Goal: Transaction & Acquisition: Purchase product/service

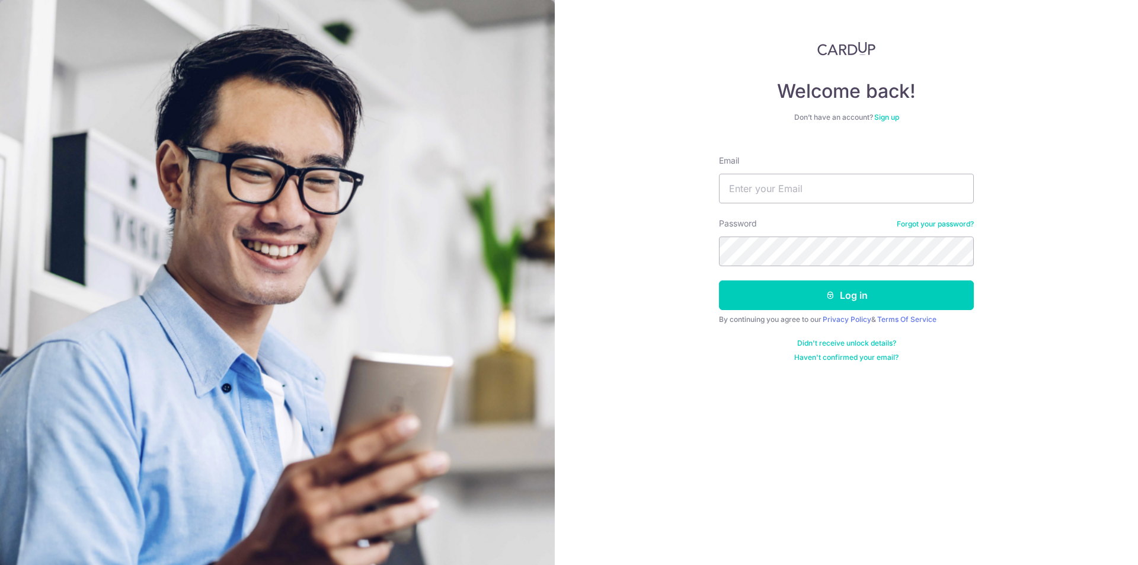
type input "LWKBENNY@GMAIL.COM"
click at [719, 280] on button "Log in" at bounding box center [846, 295] width 255 height 30
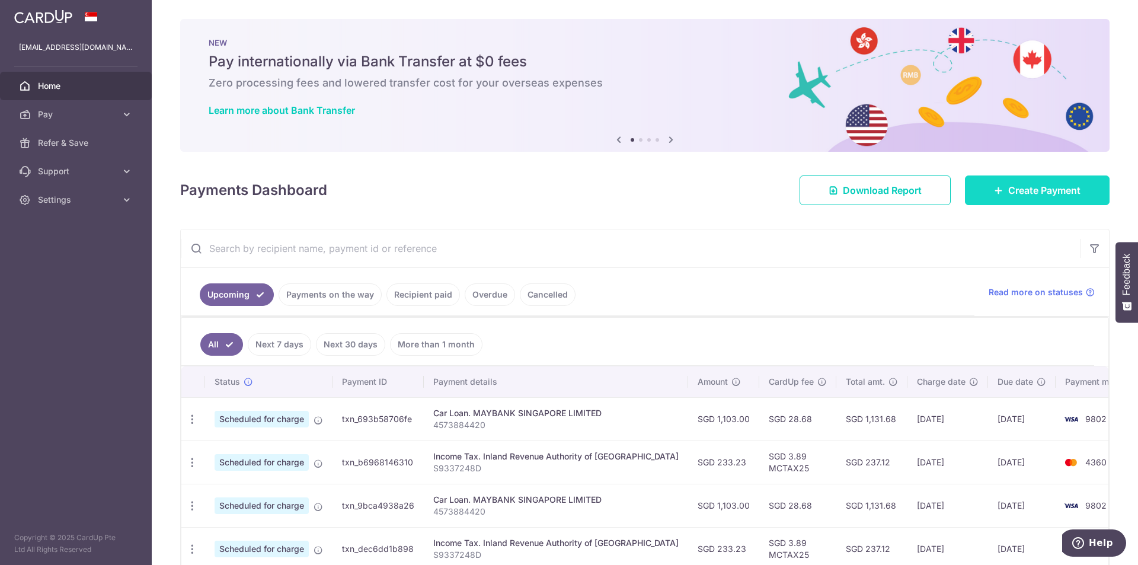
click at [1023, 192] on span "Create Payment" at bounding box center [1045, 190] width 72 height 14
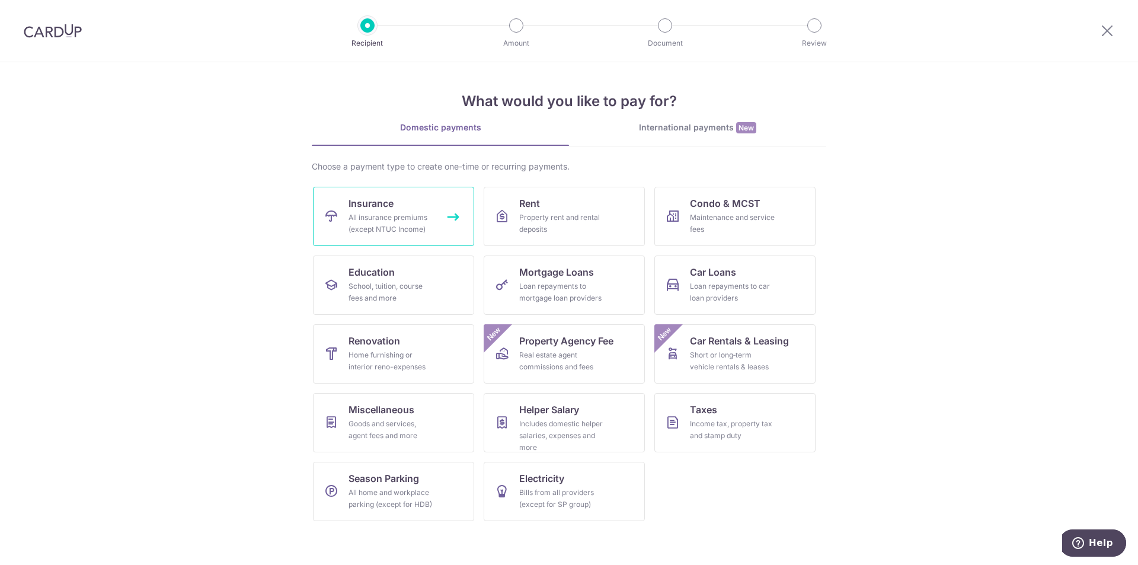
click at [398, 219] on div "All insurance premiums (except NTUC Income)" at bounding box center [391, 224] width 85 height 24
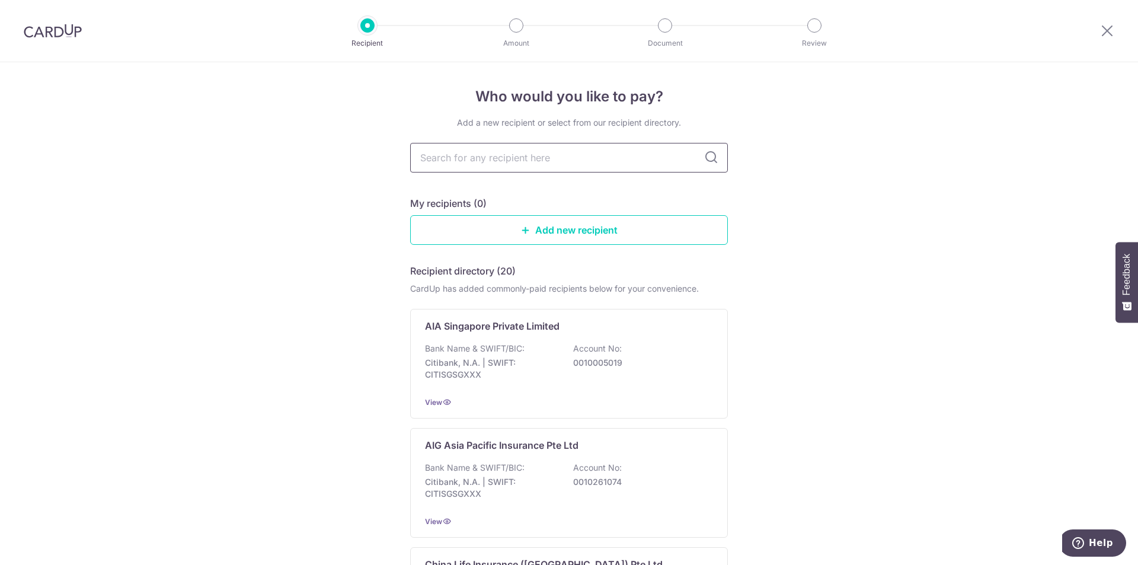
click at [496, 162] on input "text" at bounding box center [569, 158] width 318 height 30
click at [687, 352] on div "Bank Name & SWIFT/BIC: Citibank, N.A. | SWIFT: CITISGSGXXX Account No: 00100050…" at bounding box center [569, 365] width 288 height 44
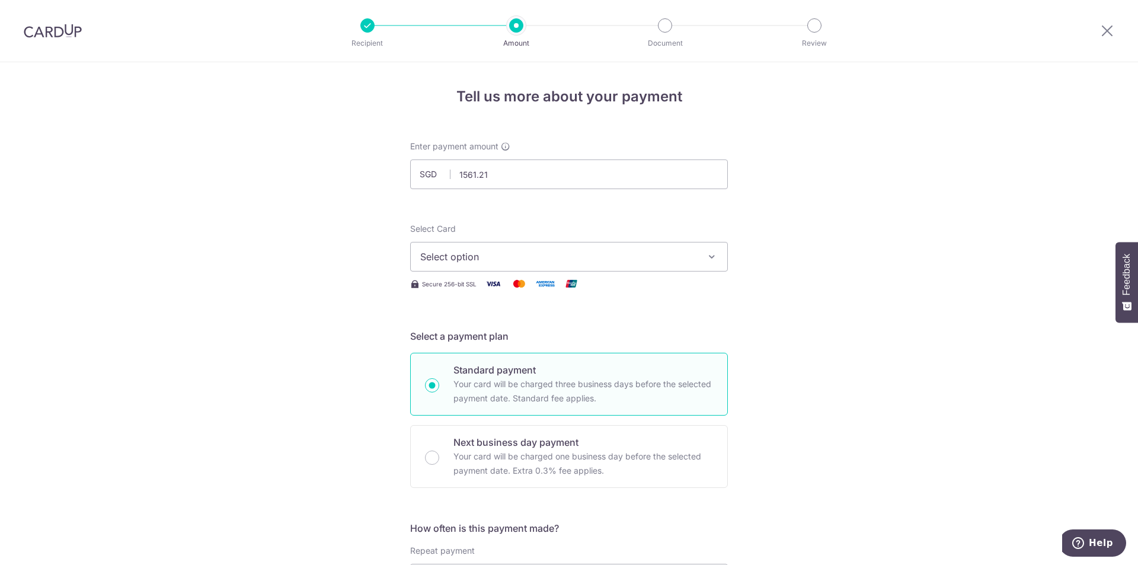
type input "1,561.21"
drag, startPoint x: 309, startPoint y: 252, endPoint x: 327, endPoint y: 250, distance: 17.3
click at [427, 250] on span "Select option" at bounding box center [558, 257] width 276 height 14
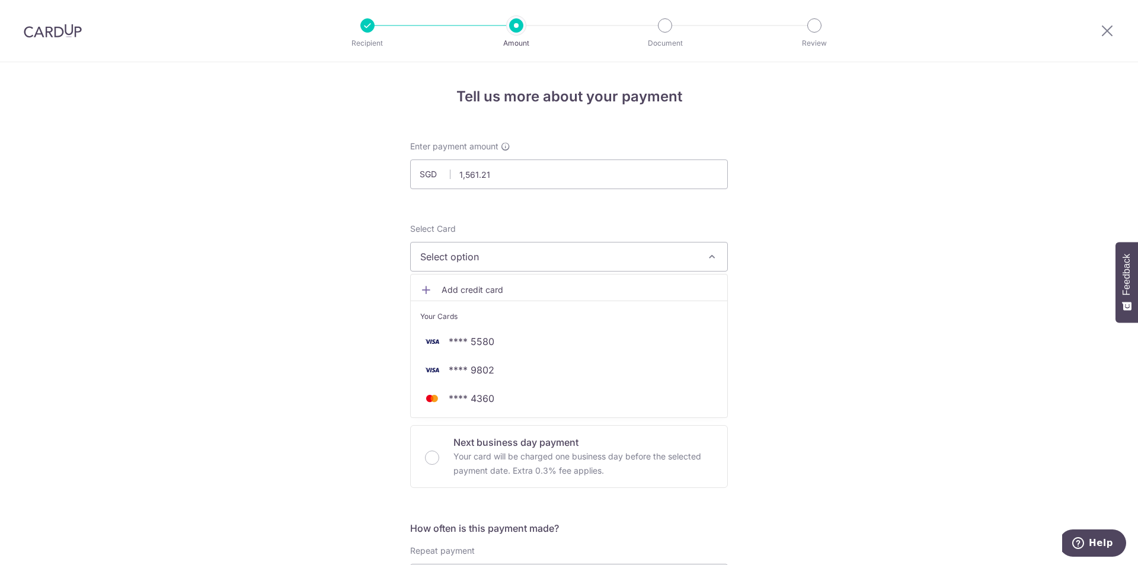
click at [458, 285] on span "Add credit card" at bounding box center [580, 290] width 276 height 12
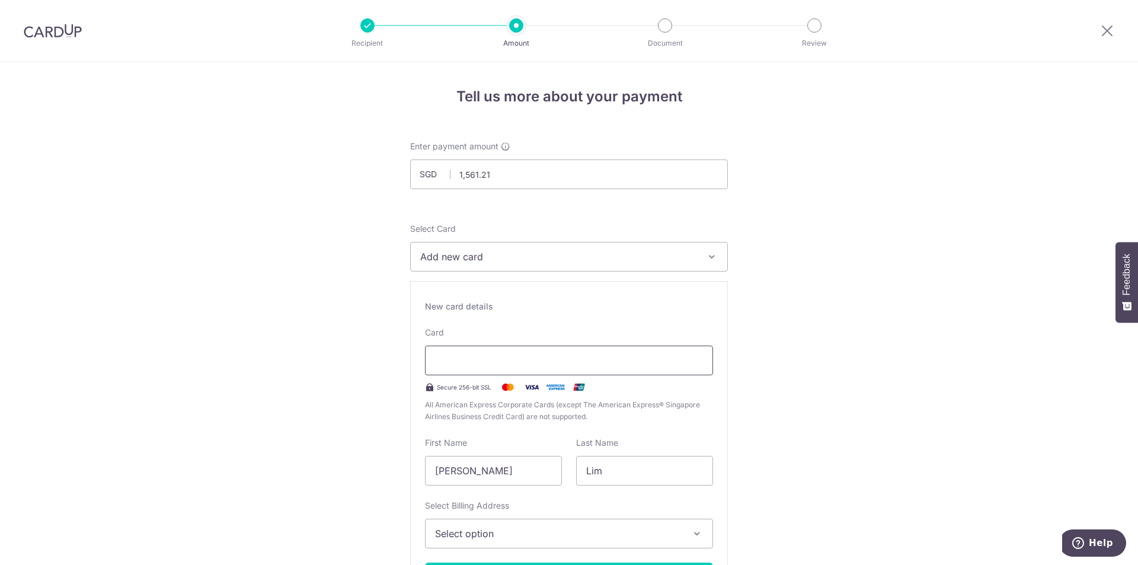
click at [459, 370] on div at bounding box center [569, 361] width 288 height 30
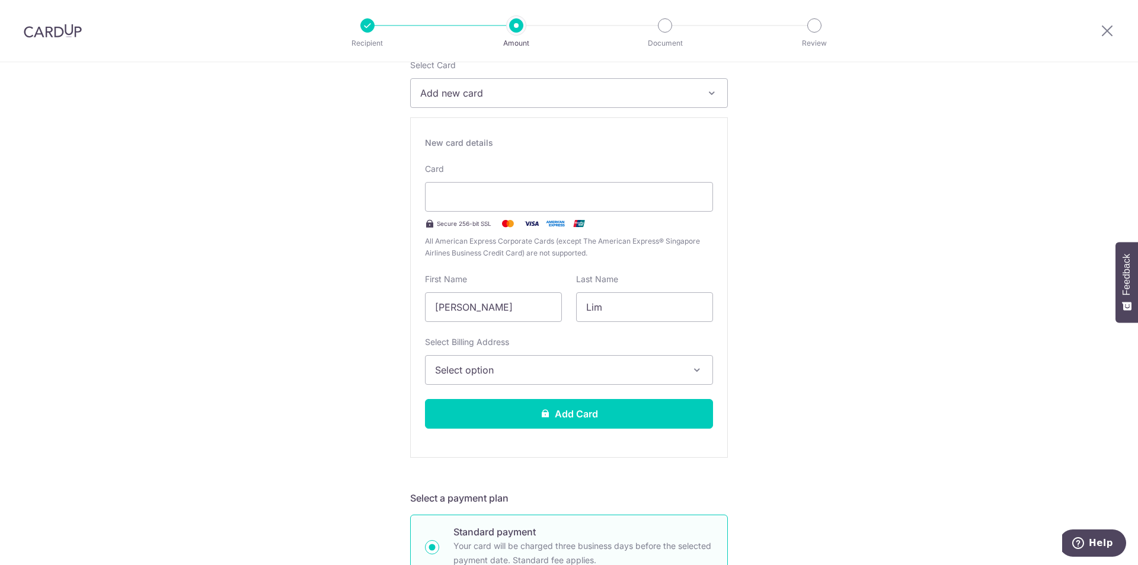
scroll to position [178, 0]
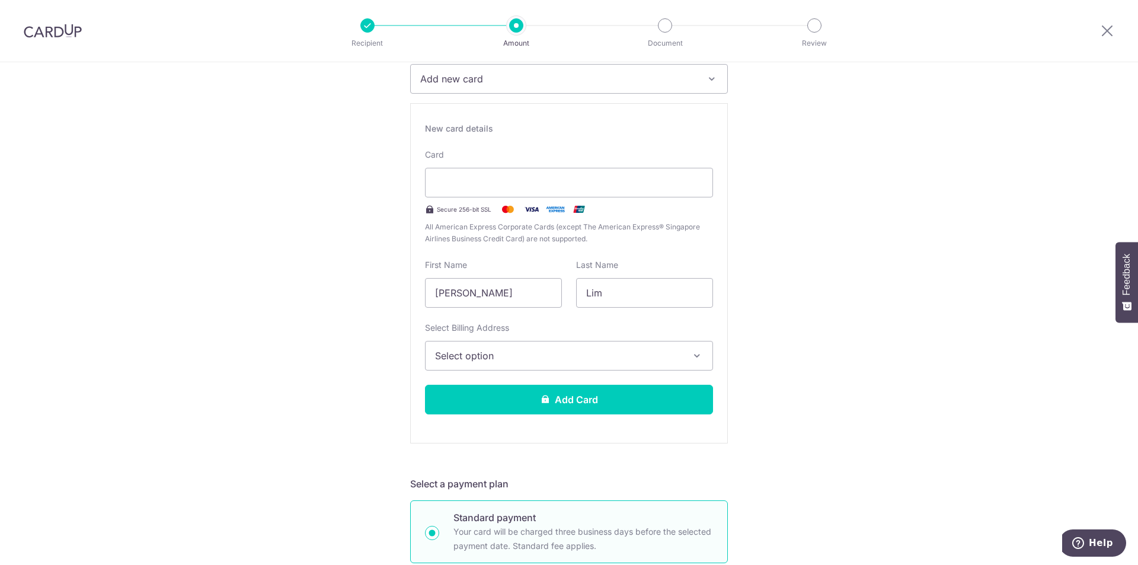
drag, startPoint x: 477, startPoint y: 295, endPoint x: 277, endPoint y: 282, distance: 200.8
type input "Li Ting"
click at [488, 353] on span "Select option" at bounding box center [558, 356] width 247 height 14
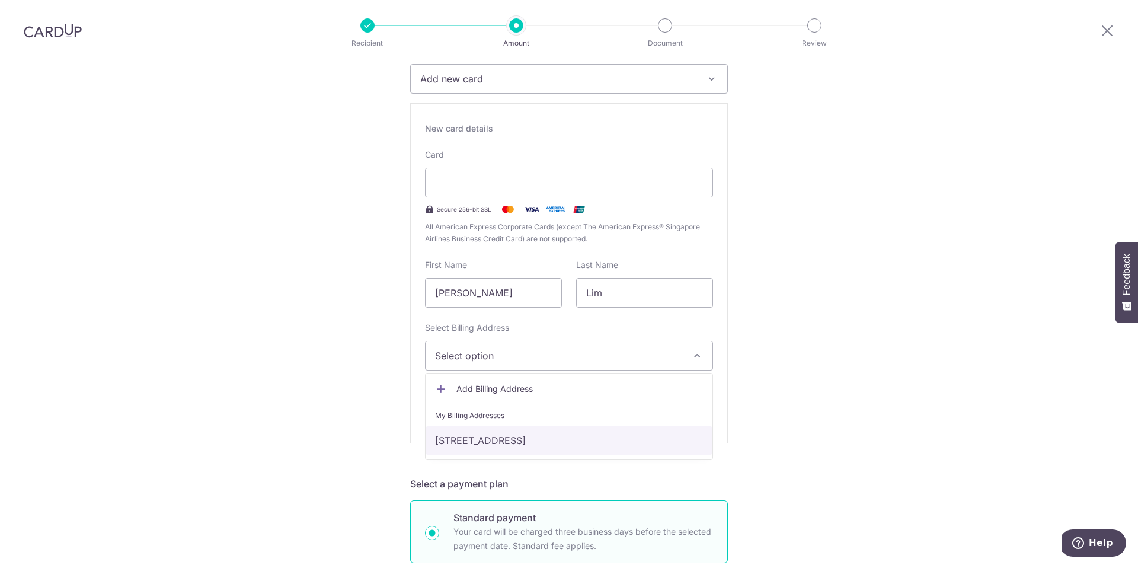
click at [499, 442] on link "118A Alkaff Crescent, Singapore, Singapore-341118" at bounding box center [569, 440] width 287 height 28
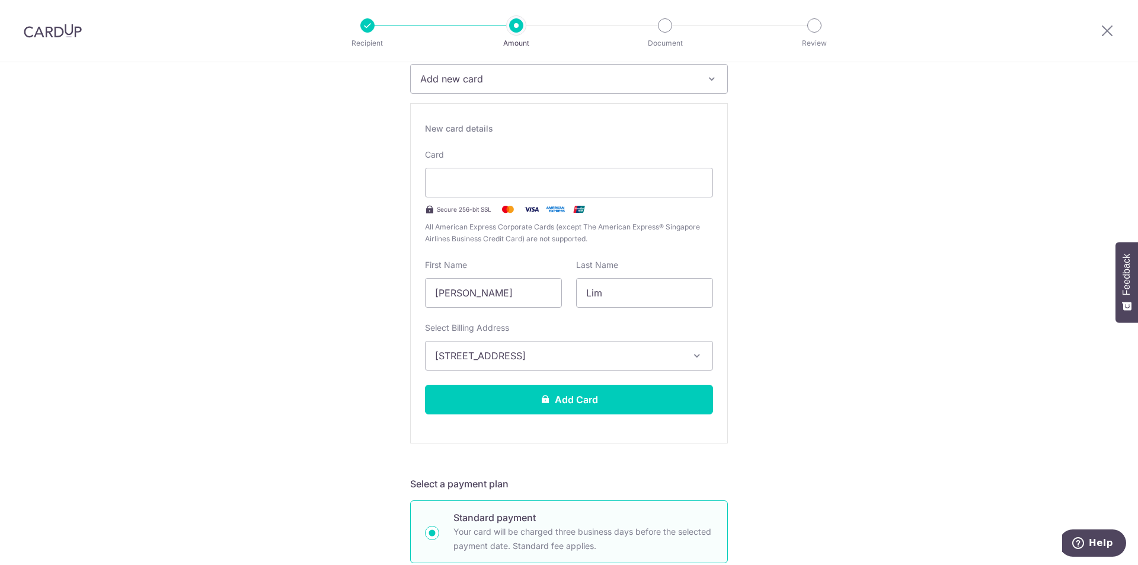
click at [541, 397] on icon at bounding box center [545, 398] width 9 height 9
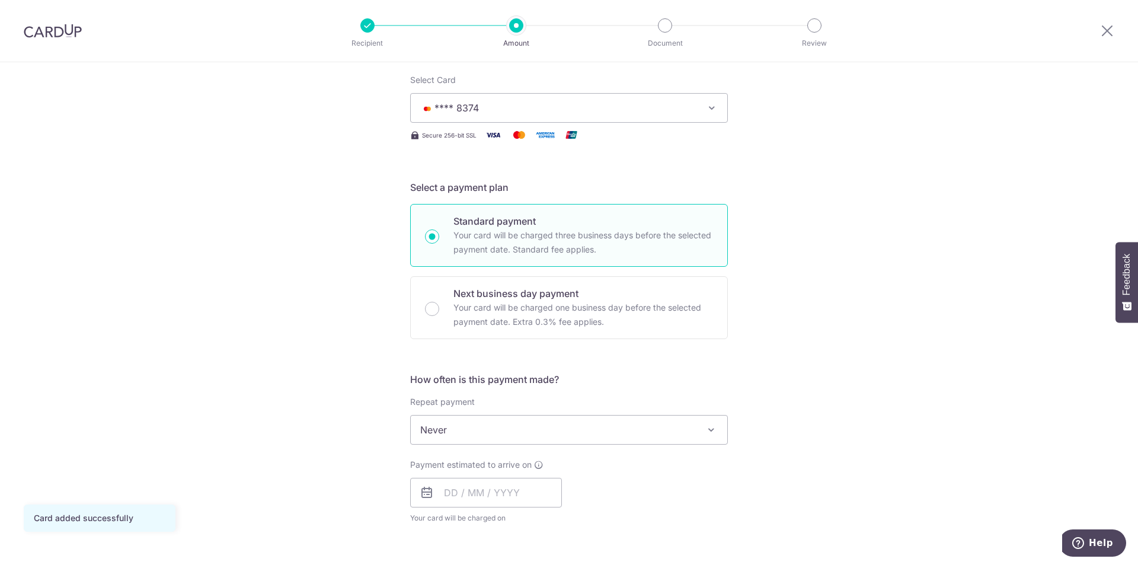
scroll to position [178, 0]
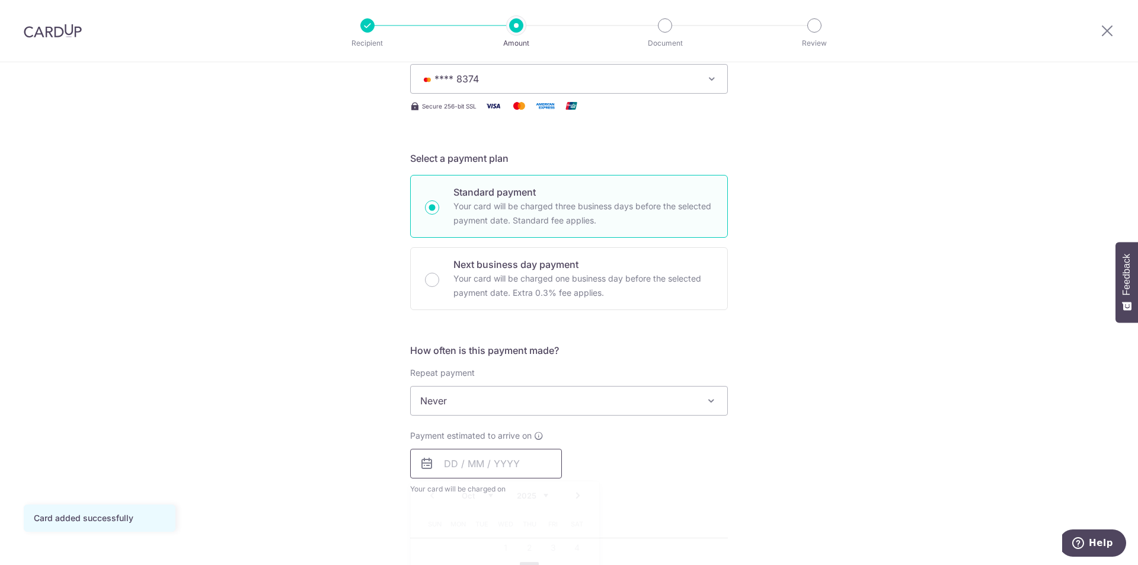
click at [451, 459] on input "text" at bounding box center [486, 464] width 152 height 30
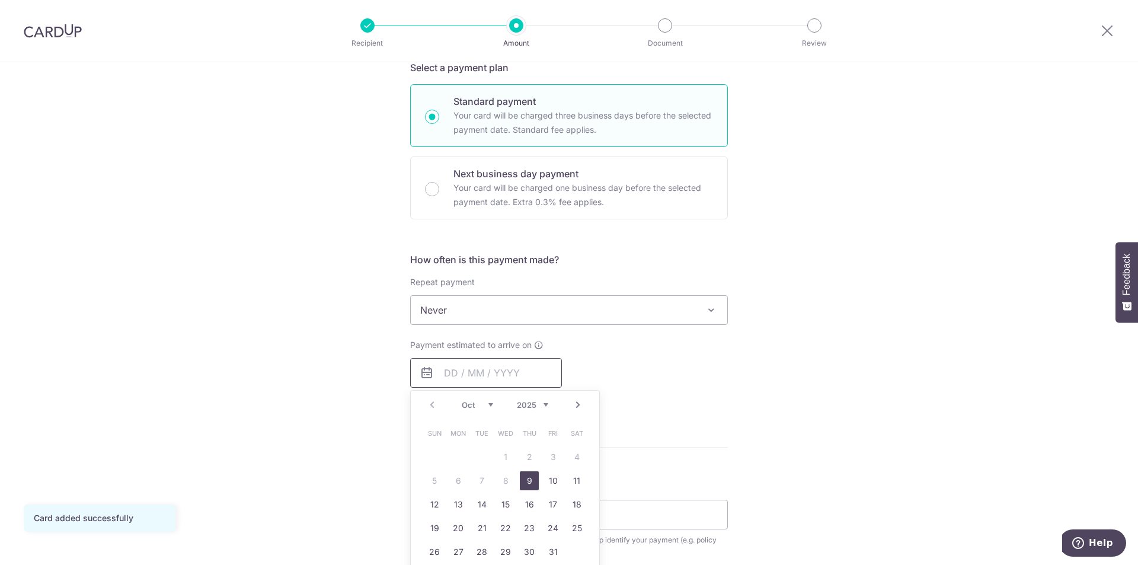
scroll to position [296, 0]
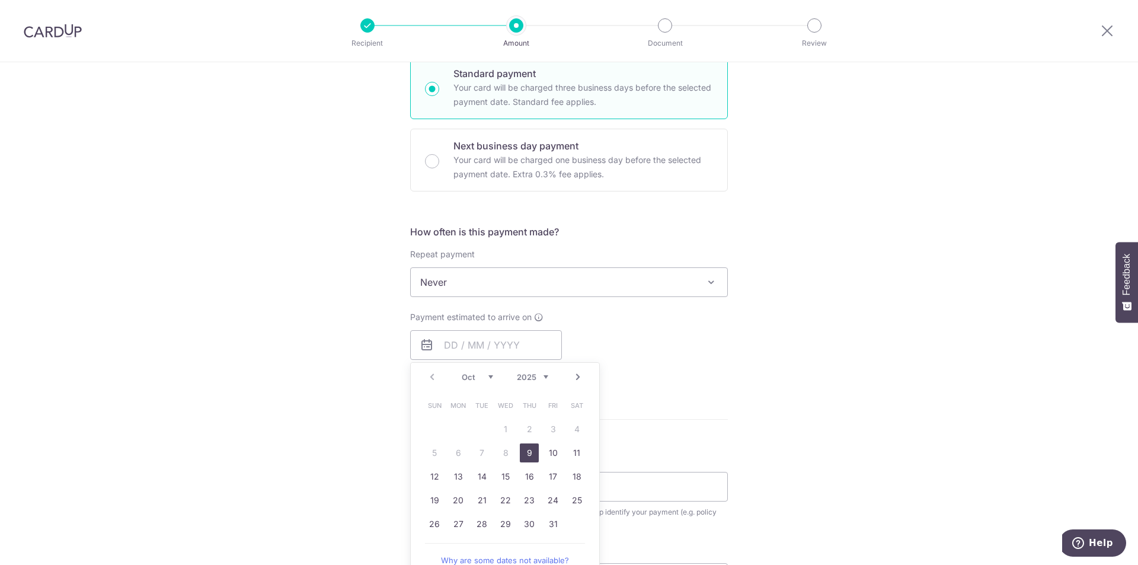
drag, startPoint x: 522, startPoint y: 451, endPoint x: 602, endPoint y: 441, distance: 80.7
click at [522, 451] on link "9" at bounding box center [529, 452] width 19 height 19
type input "[DATE]"
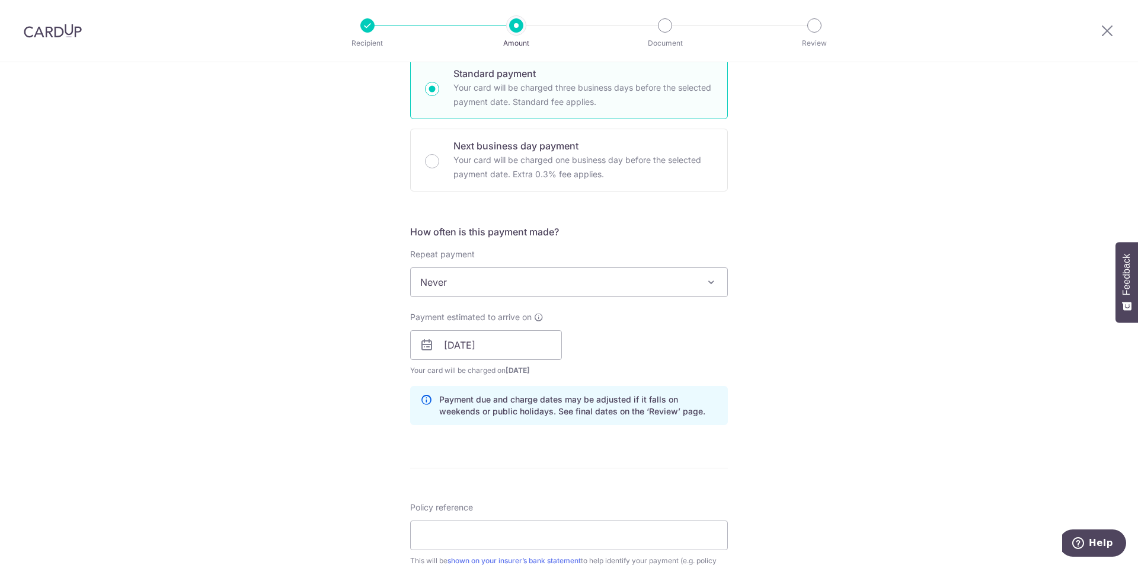
click at [761, 350] on div "Tell us more about your payment Enter payment amount SGD 1,561.21 1561.21 Card …" at bounding box center [569, 326] width 1138 height 1121
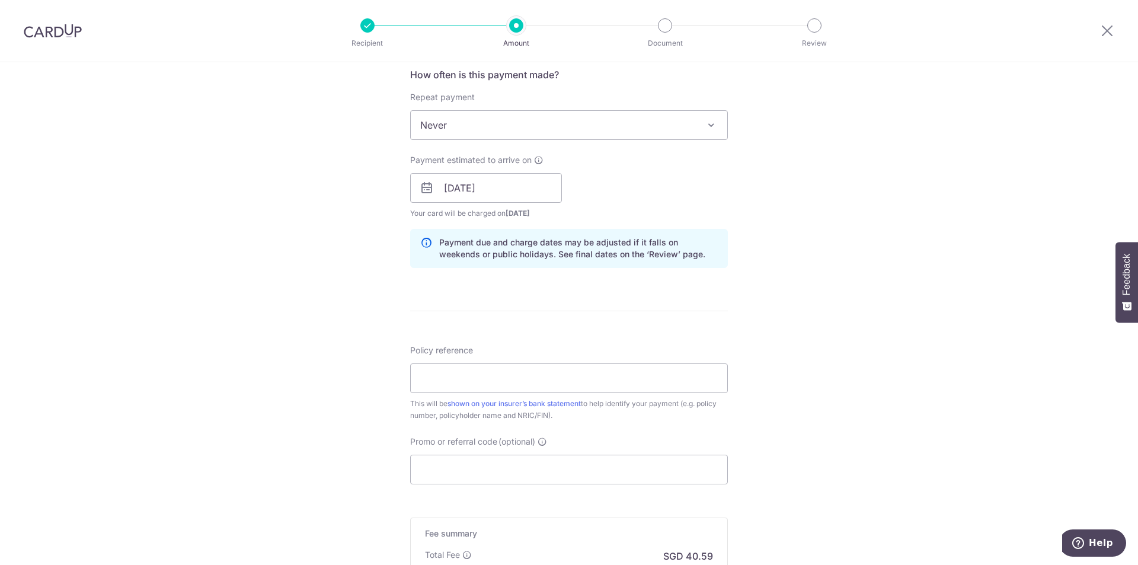
scroll to position [474, 0]
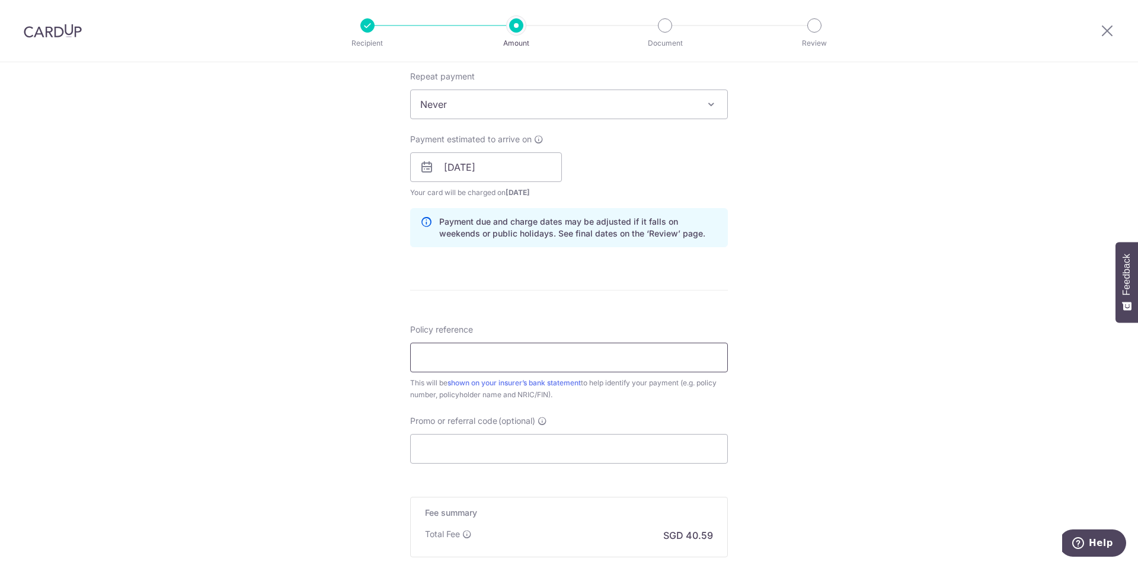
click at [469, 366] on input "Policy reference" at bounding box center [569, 358] width 318 height 30
type input "L547941509"
click at [322, 387] on div "Tell us more about your payment Enter payment amount SGD 1,561.21 1561.21 Card …" at bounding box center [569, 148] width 1138 height 1121
click at [441, 453] on input "Promo or referral code (optional)" at bounding box center [569, 449] width 318 height 30
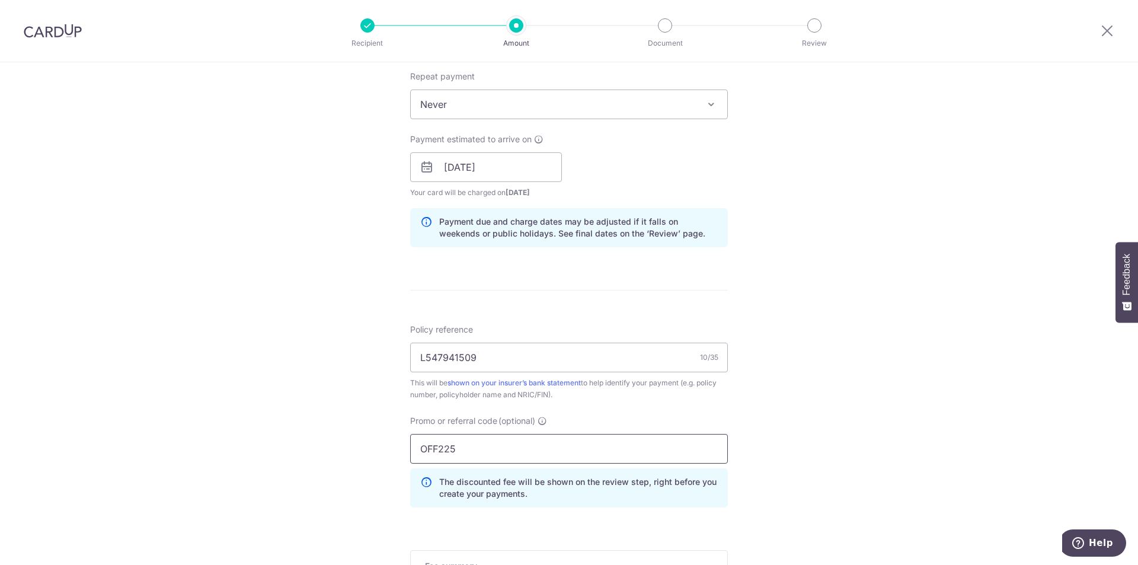
type input "OFF225"
click at [382, 139] on div "Tell us more about your payment Enter payment amount SGD 1,561.21 1561.21 Card …" at bounding box center [569, 175] width 1138 height 1175
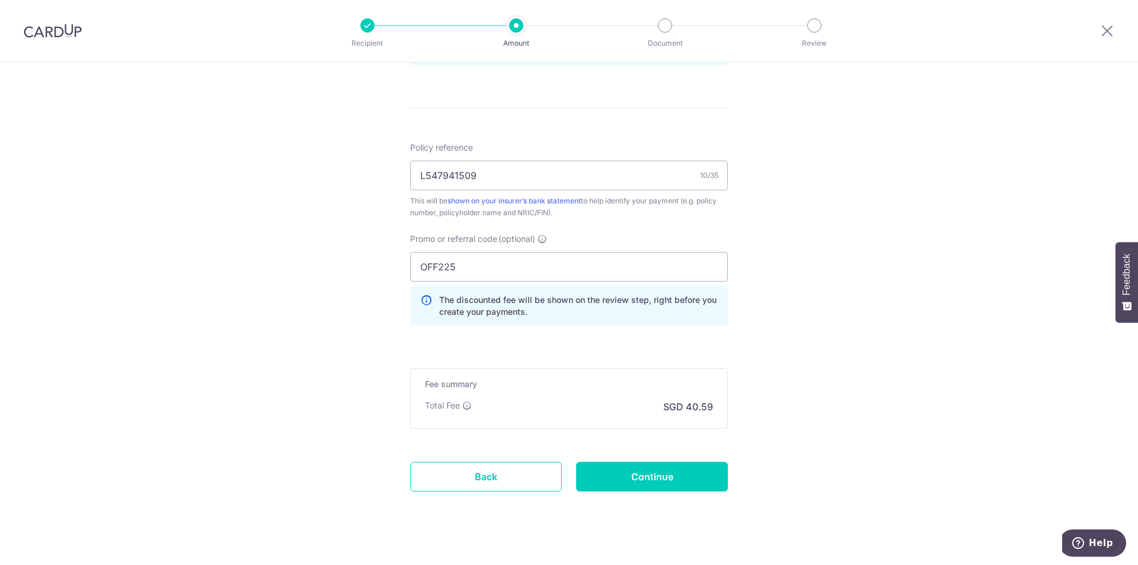
scroll to position [672, 0]
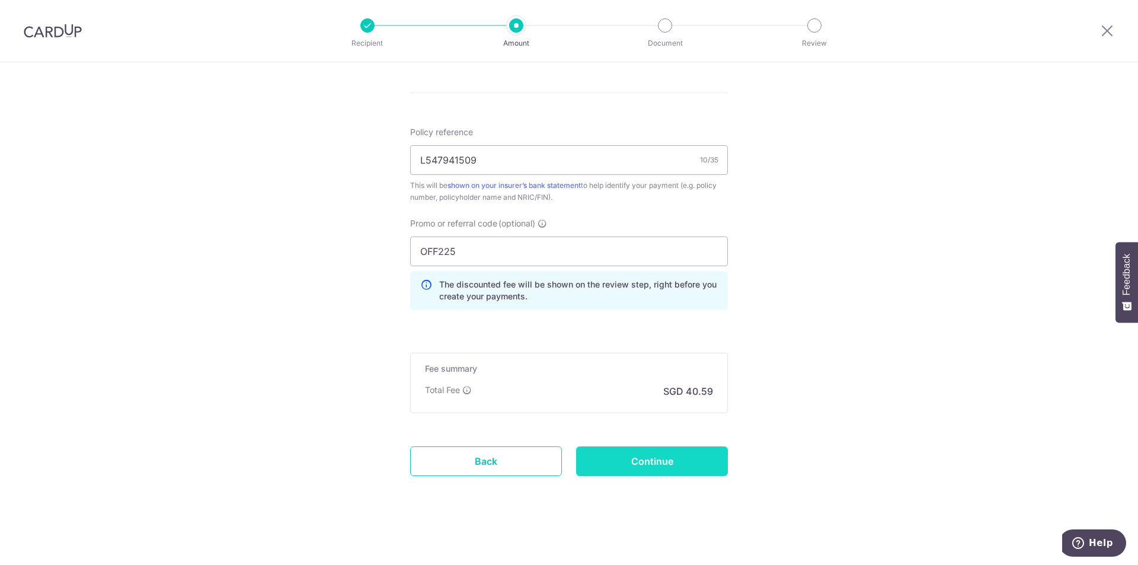
click at [670, 467] on input "Continue" at bounding box center [652, 461] width 152 height 30
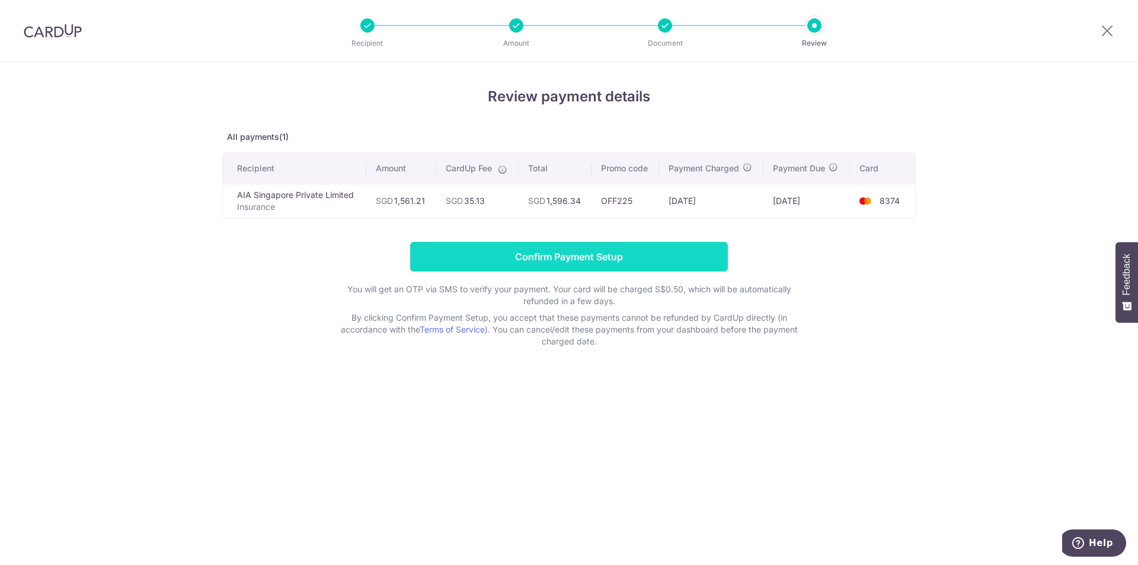
click at [575, 259] on input "Confirm Payment Setup" at bounding box center [569, 257] width 318 height 30
